Goal: Book appointment/travel/reservation

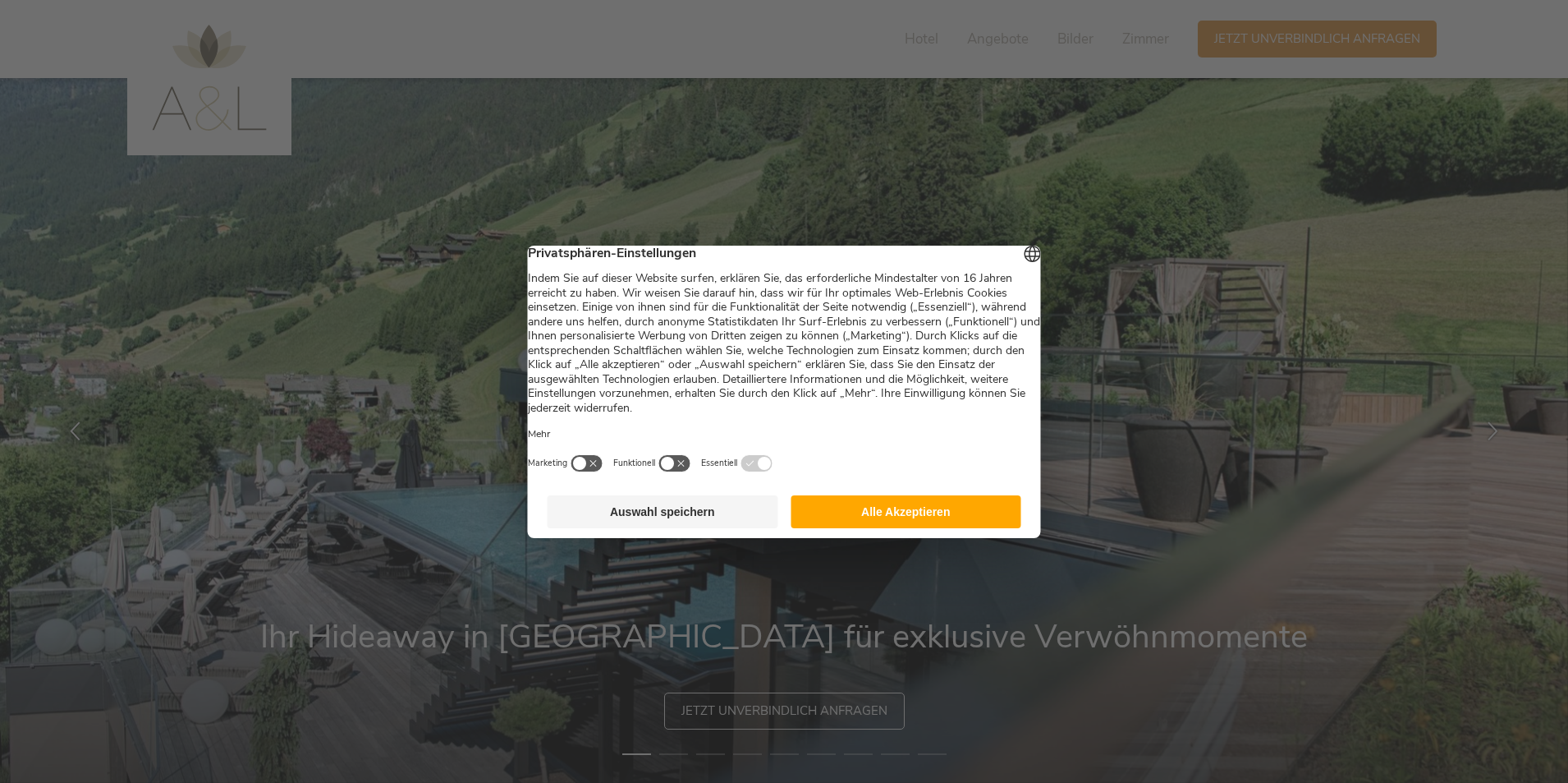
click at [670, 518] on button "Auswahl speichern" at bounding box center [662, 512] width 231 height 33
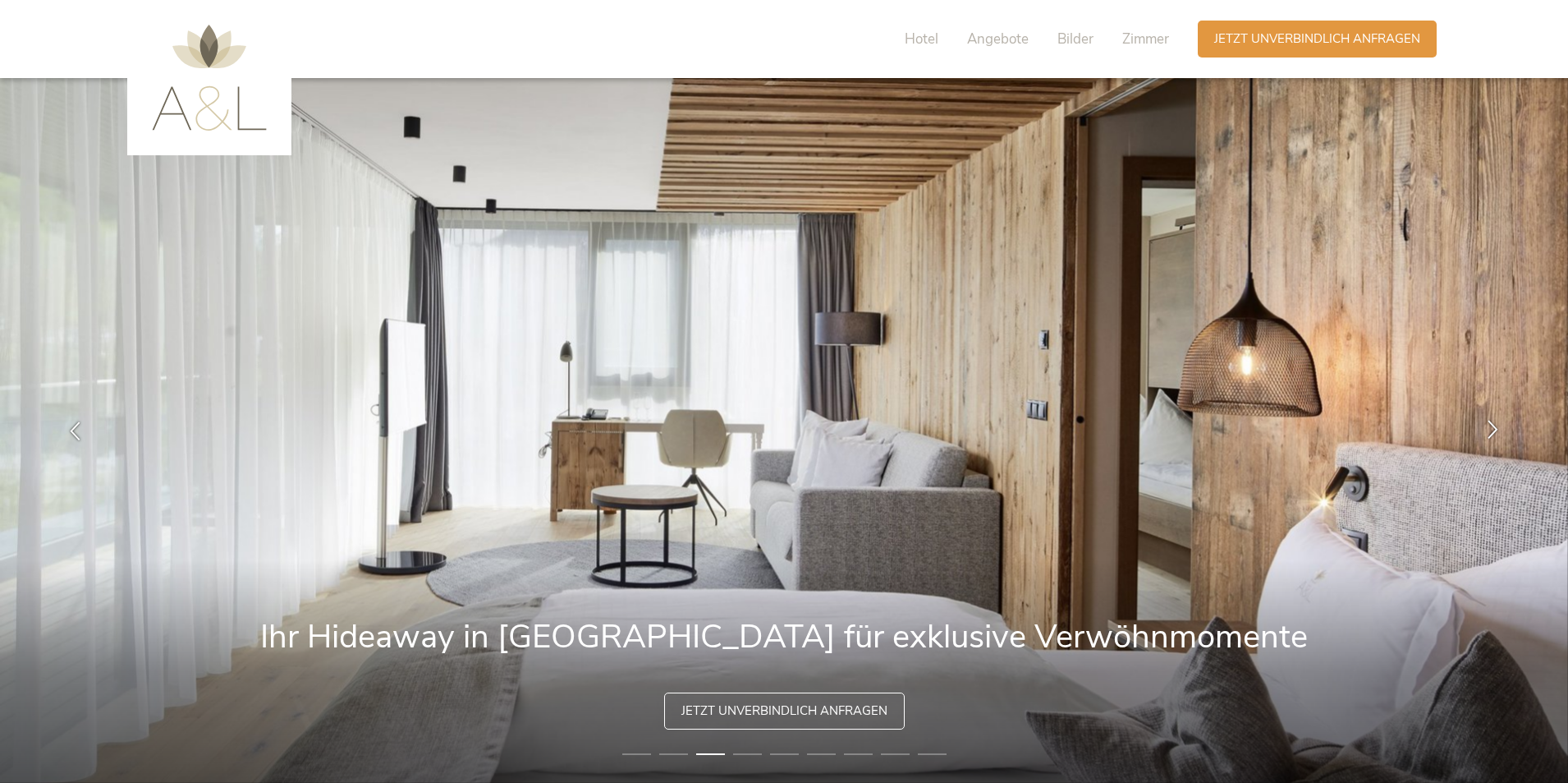
click at [1493, 426] on icon at bounding box center [1493, 429] width 19 height 19
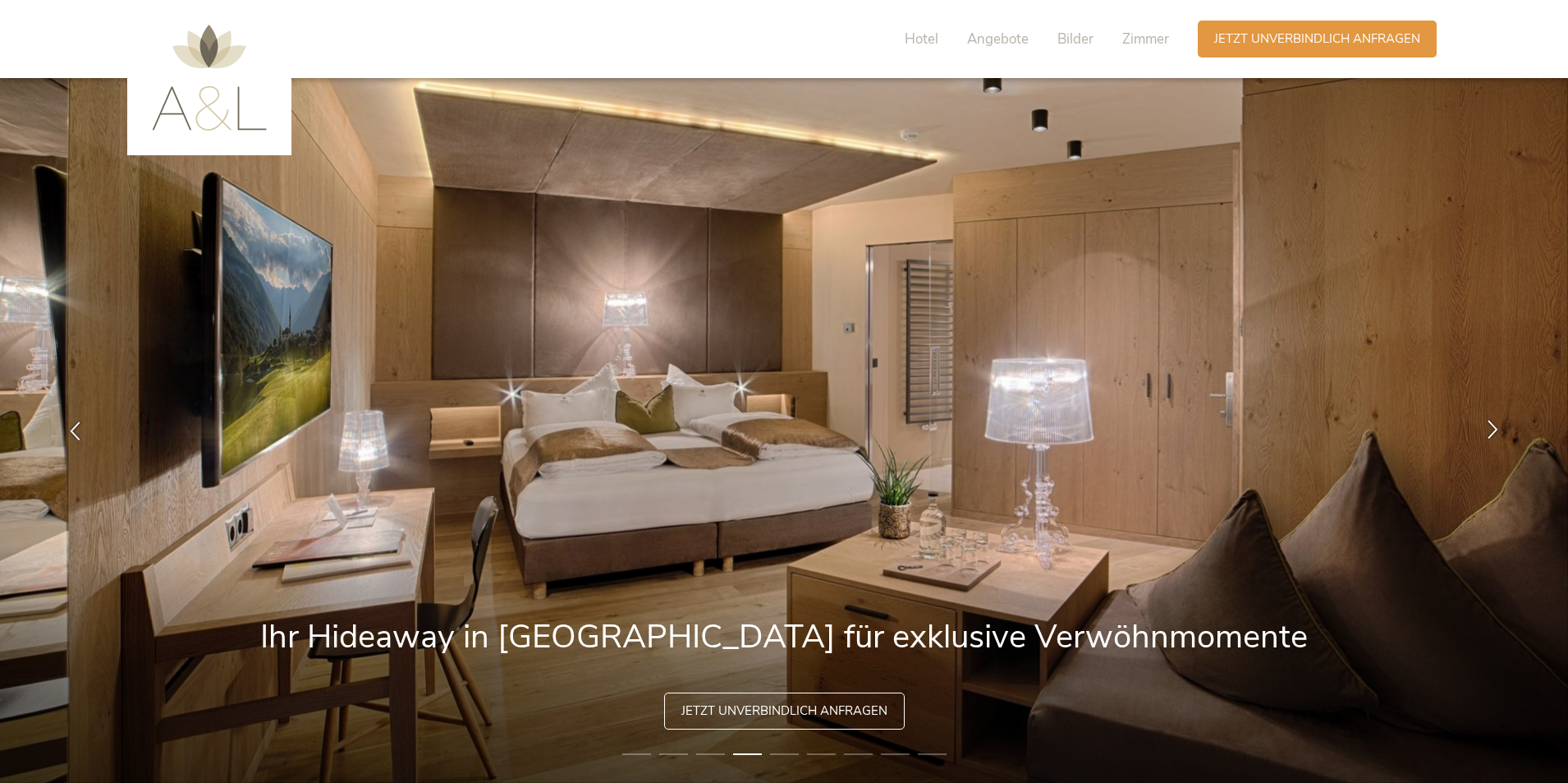
click at [1493, 426] on icon at bounding box center [1493, 429] width 19 height 19
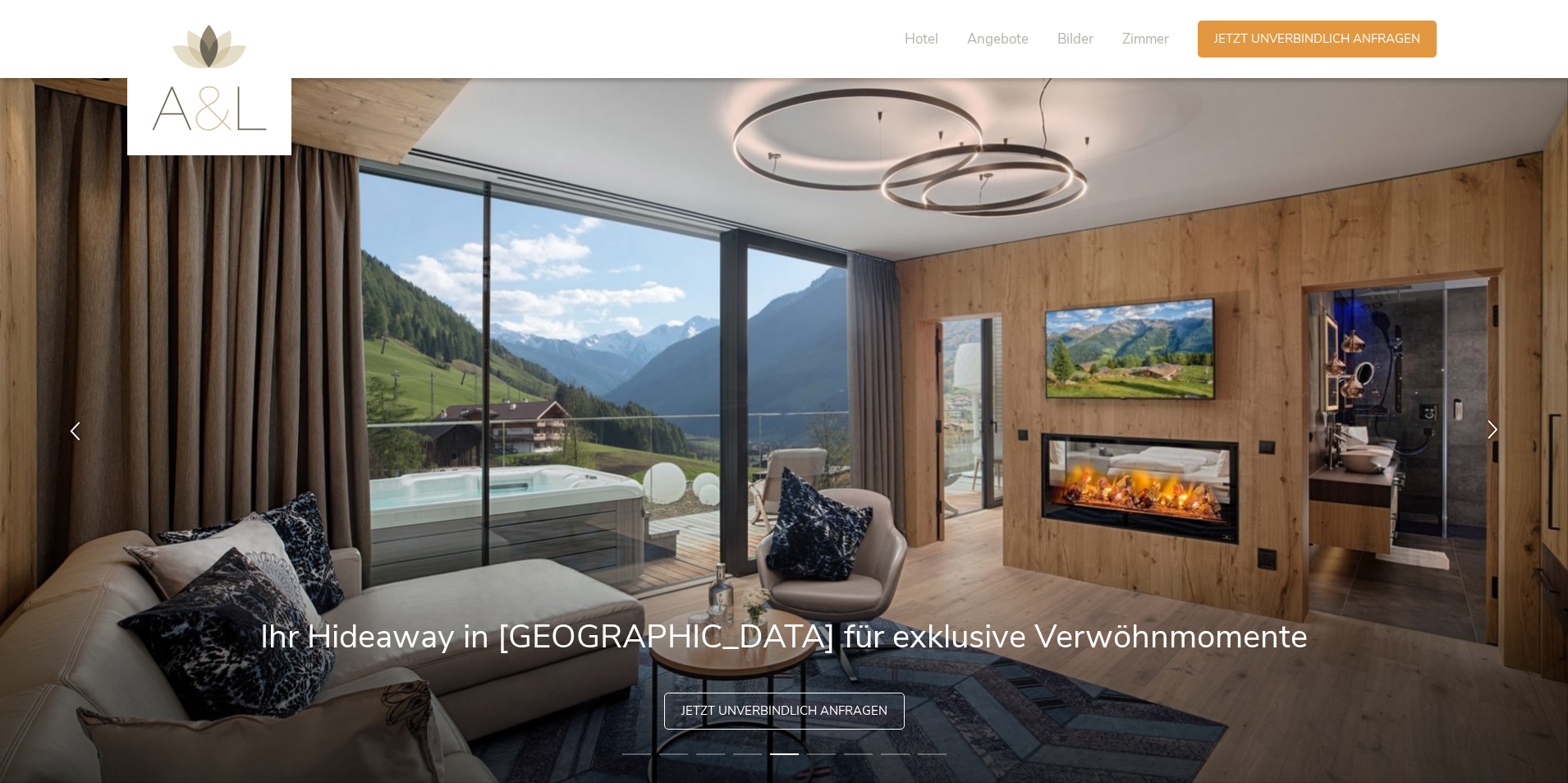
click at [1493, 426] on icon at bounding box center [1493, 429] width 19 height 19
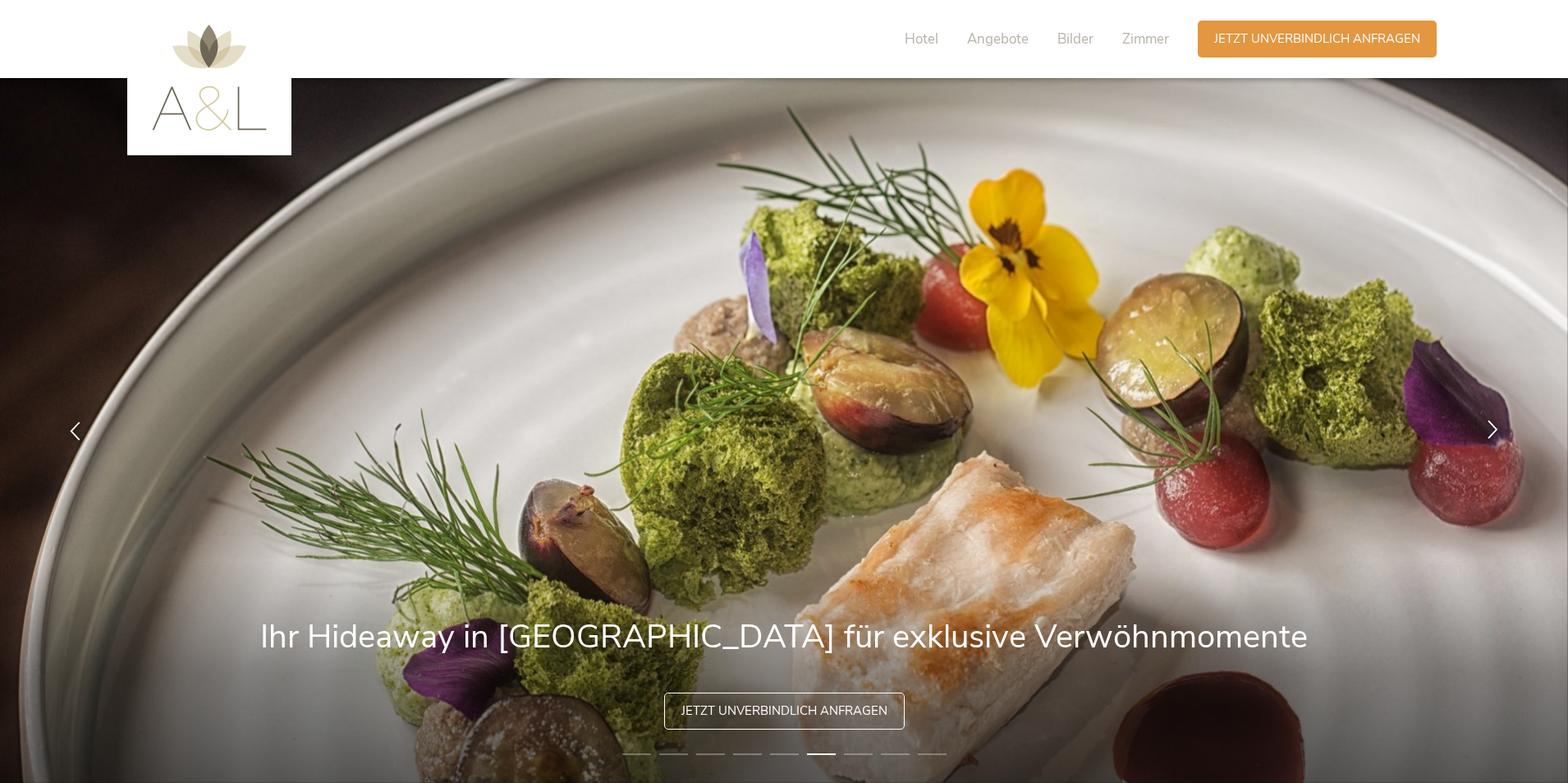
click at [1493, 426] on icon at bounding box center [1493, 429] width 19 height 19
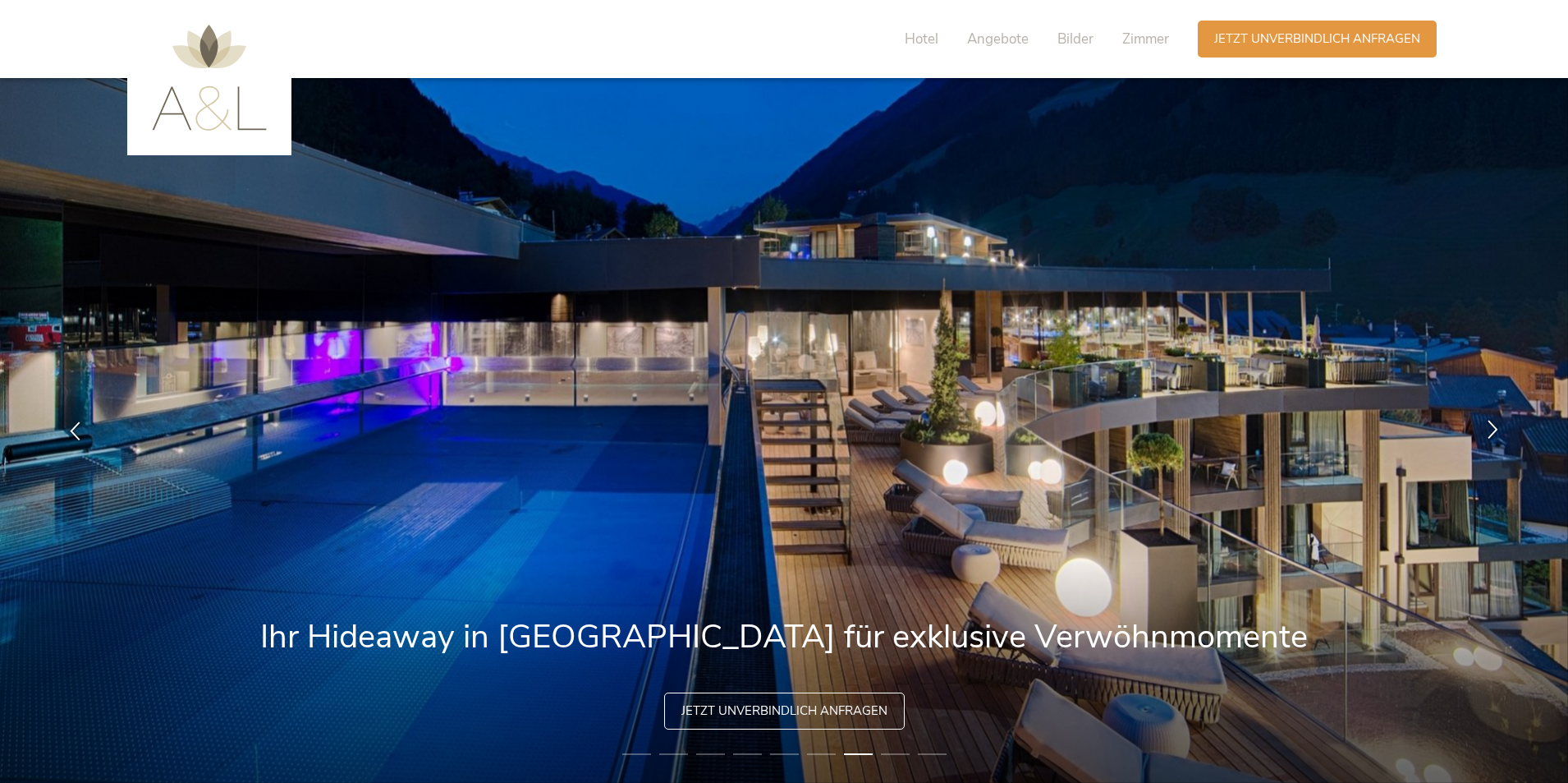
click at [1493, 426] on icon at bounding box center [1493, 429] width 19 height 19
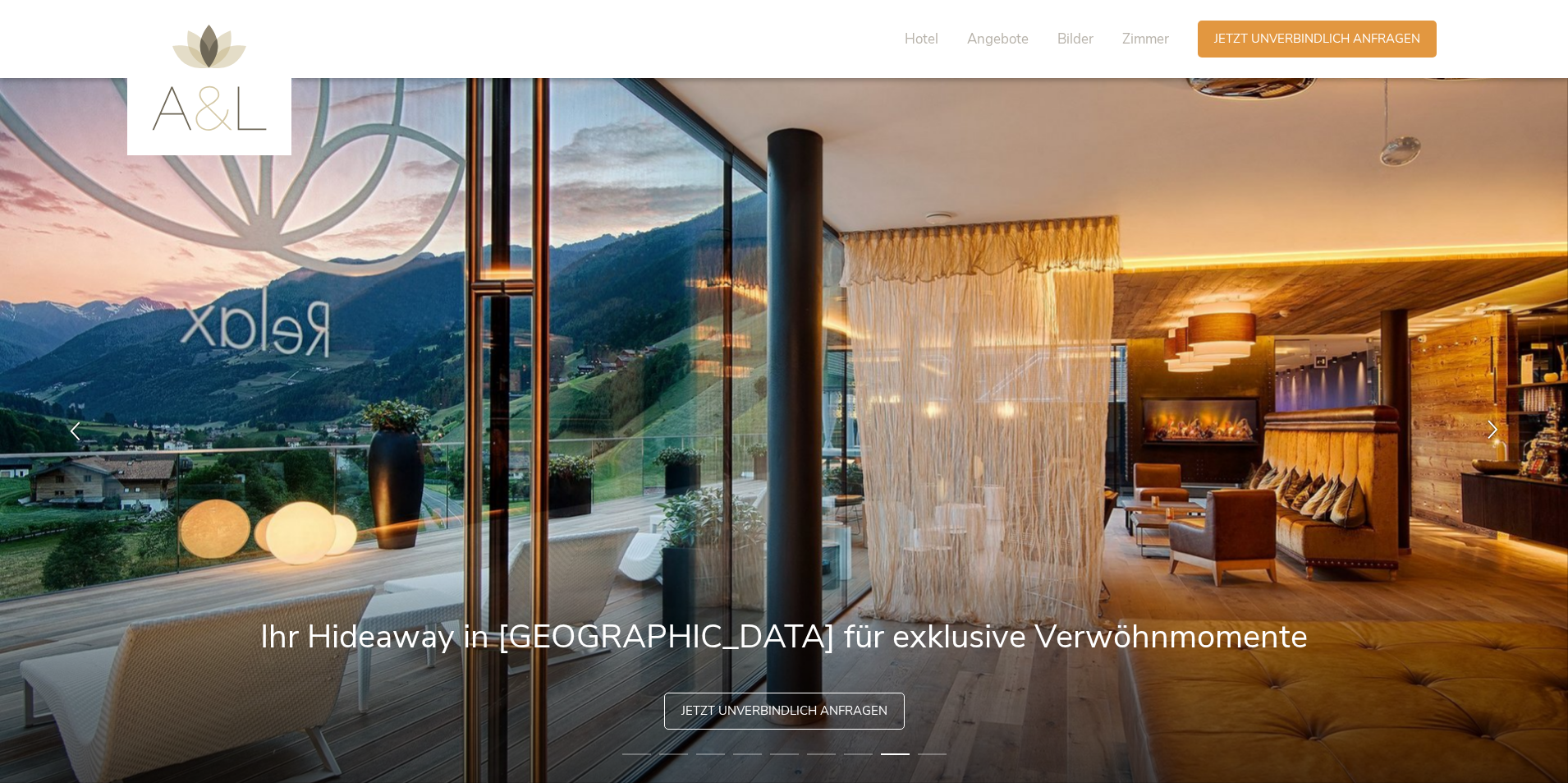
click at [1493, 426] on icon at bounding box center [1493, 429] width 19 height 19
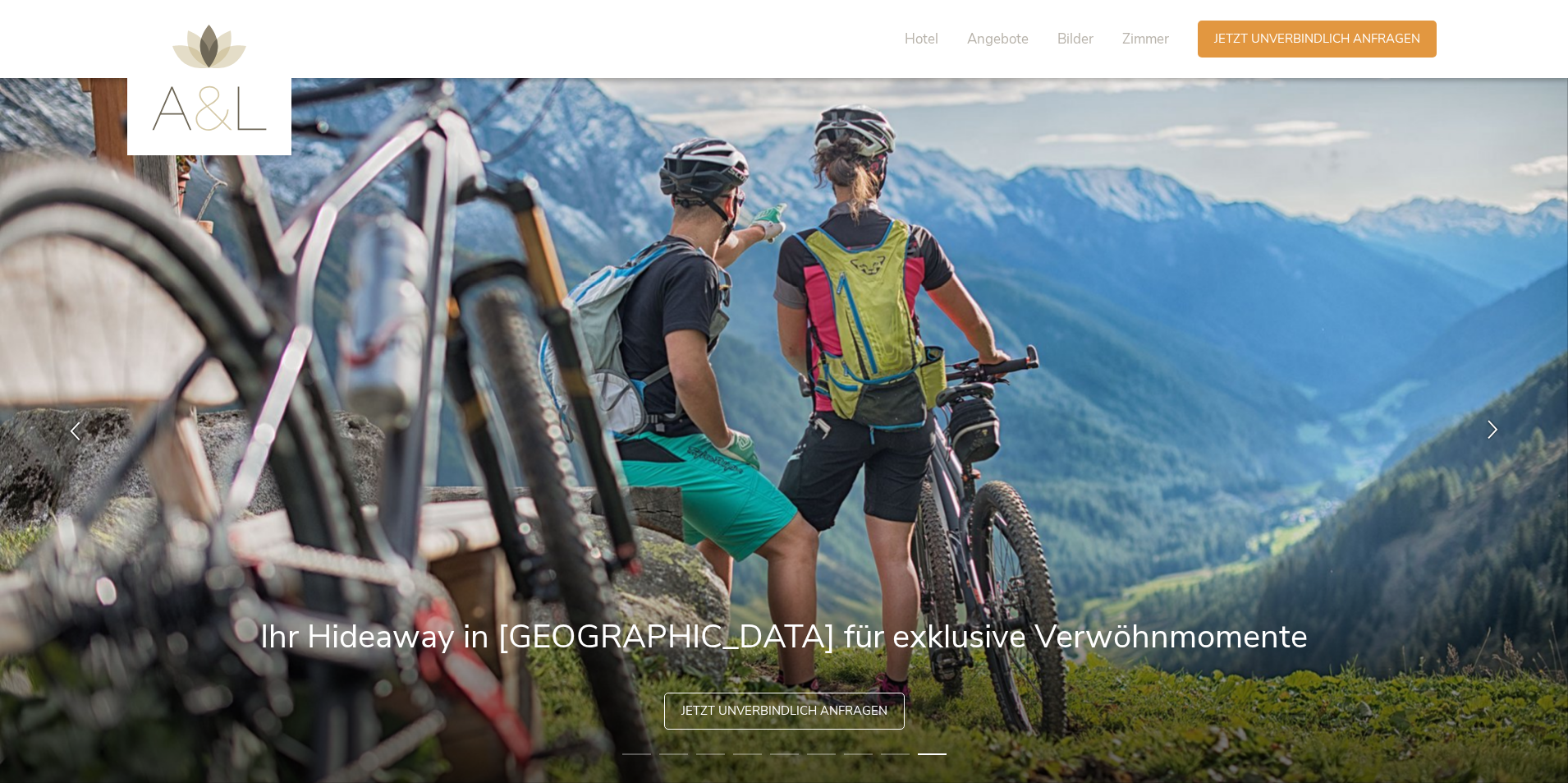
click at [1493, 426] on icon at bounding box center [1493, 429] width 19 height 19
click at [1490, 427] on icon at bounding box center [1493, 429] width 19 height 19
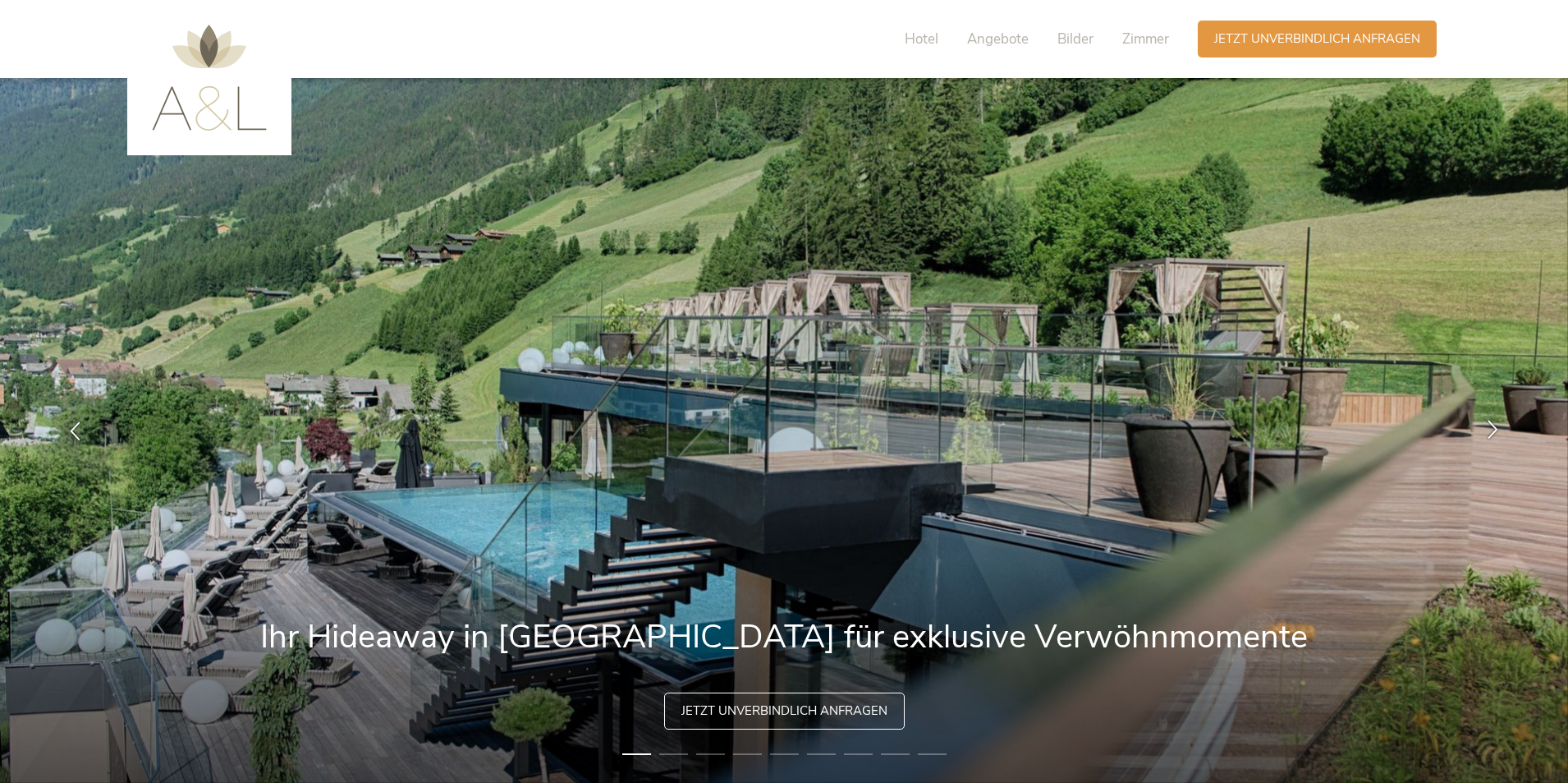
click at [1490, 427] on icon at bounding box center [1493, 429] width 19 height 19
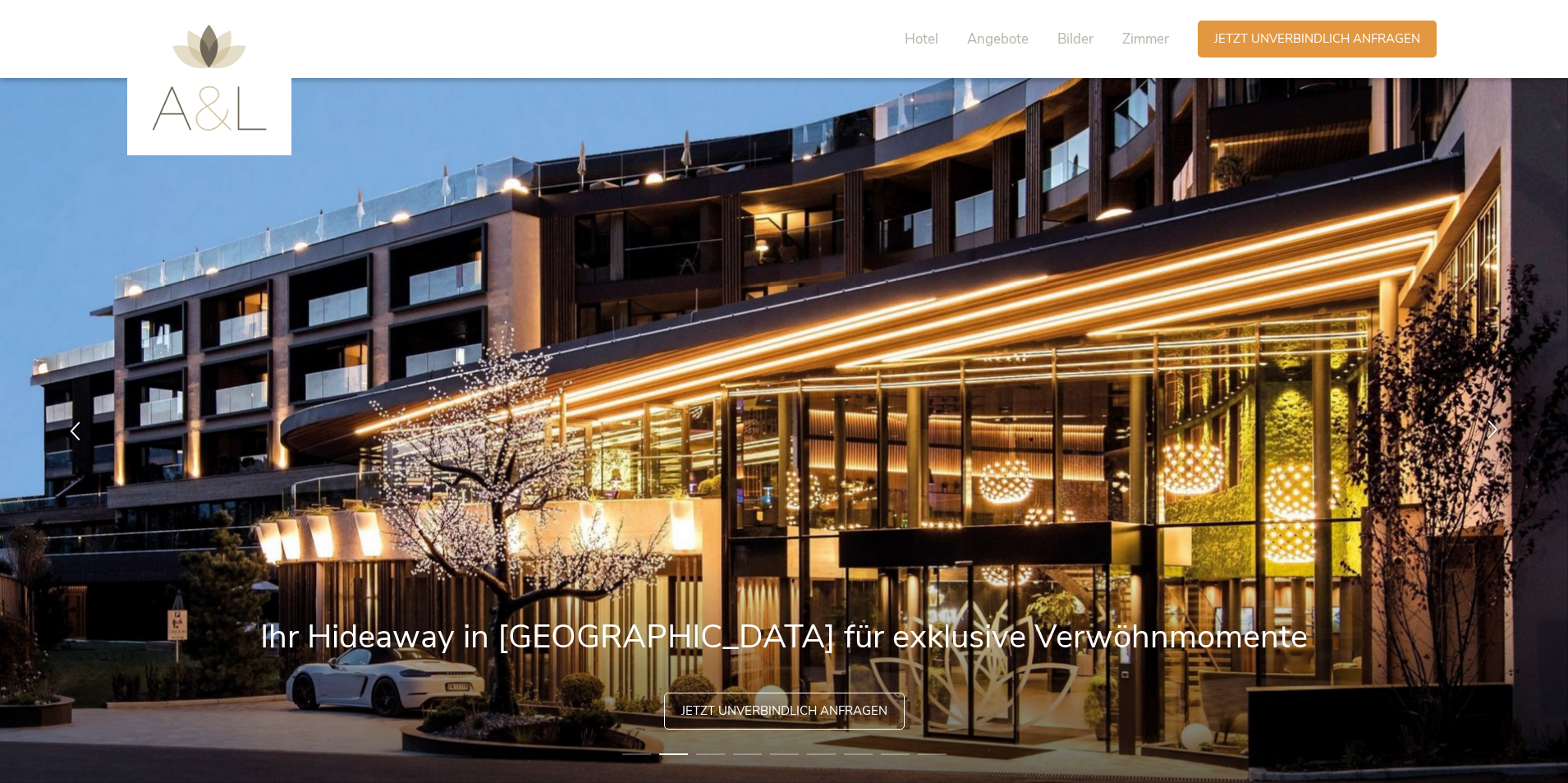
click at [1490, 427] on icon at bounding box center [1493, 429] width 19 height 19
